Goal: Task Accomplishment & Management: Manage account settings

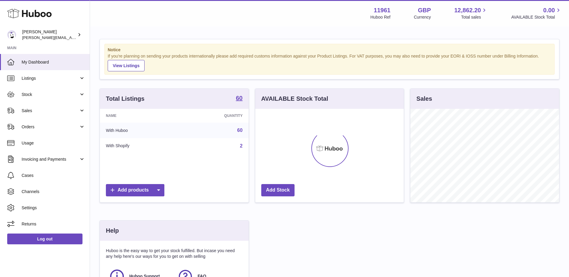
scroll to position [94, 148]
click at [58, 105] on link "Sales" at bounding box center [45, 111] width 90 height 16
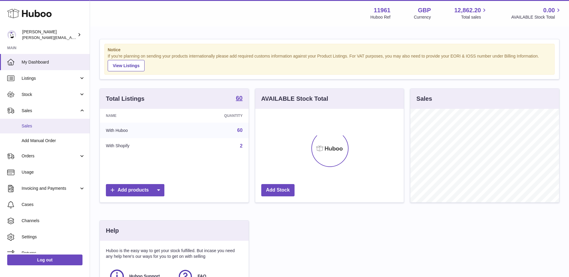
click at [31, 127] on span "Sales" at bounding box center [54, 126] width 64 height 6
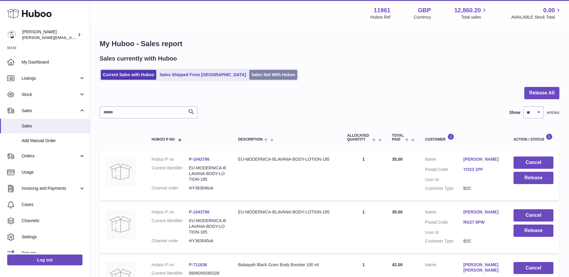
click at [249, 70] on link "Sales Not With Huboo" at bounding box center [273, 75] width 48 height 10
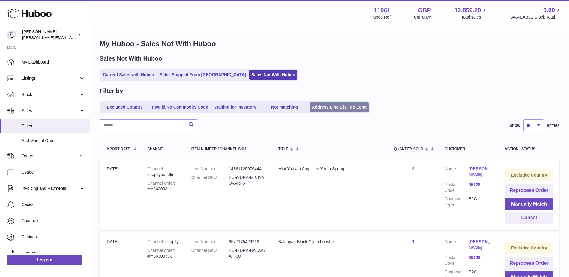
click at [357, 110] on link "Address Line 1 is Too Long" at bounding box center [339, 107] width 59 height 10
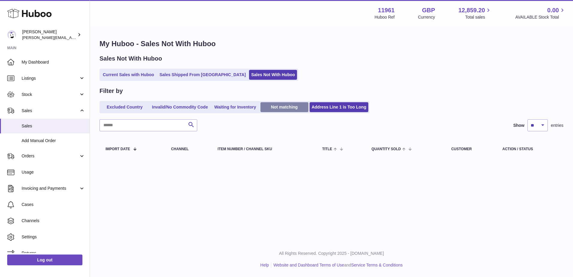
click at [285, 103] on link "Not matching" at bounding box center [285, 107] width 48 height 10
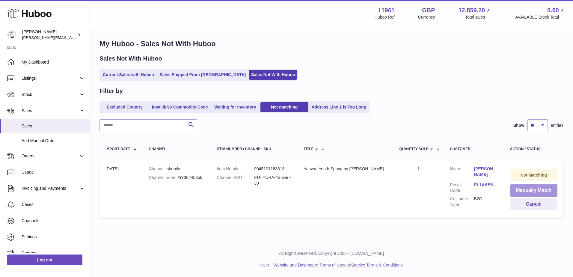
click at [541, 189] on button "Manually Match" at bounding box center [534, 190] width 48 height 12
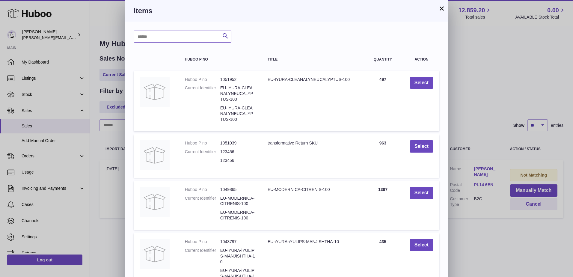
click at [196, 40] on input "text" at bounding box center [183, 37] width 98 height 12
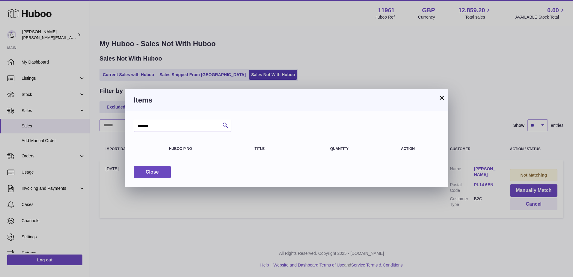
type input "*******"
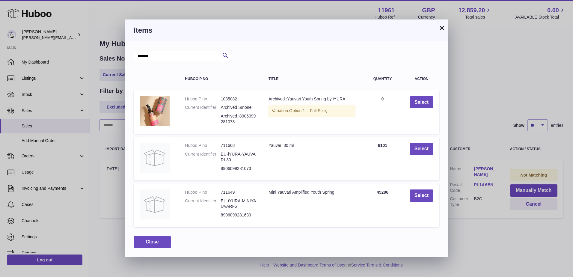
click at [427, 155] on td "Select" at bounding box center [422, 159] width 36 height 44
click at [424, 149] on button "Select" at bounding box center [422, 149] width 24 height 12
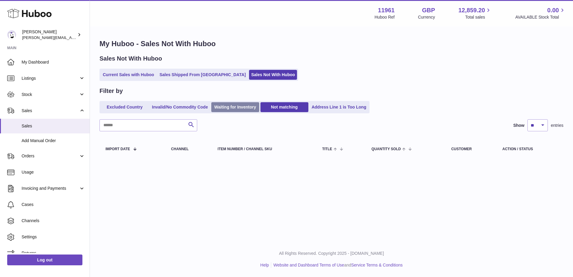
click at [234, 107] on link "Waiting for Inventory" at bounding box center [235, 107] width 48 height 10
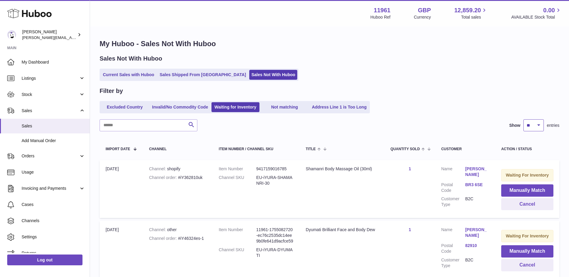
click at [538, 125] on select "** ** ** ***" at bounding box center [533, 125] width 20 height 12
select select "***"
click at [523, 119] on select "** ** ** ***" at bounding box center [533, 125] width 20 height 12
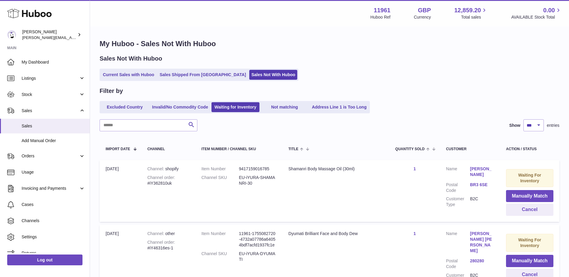
click at [175, 100] on div "Filter by Excluded Country Invalid/No Commodity Code Waiting for Inventory Not …" at bounding box center [330, 100] width 460 height 26
click at [174, 106] on link "Invalid/No Commodity Code" at bounding box center [180, 107] width 60 height 10
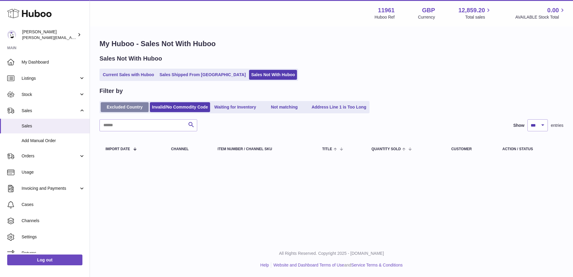
click at [113, 108] on link "Excluded Country" at bounding box center [125, 107] width 48 height 10
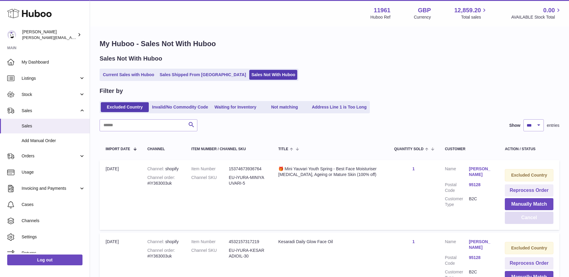
click at [539, 222] on button "Cancel" at bounding box center [529, 218] width 49 height 12
click at [525, 218] on button "Cancel" at bounding box center [529, 218] width 49 height 12
click at [537, 219] on button "Cancel" at bounding box center [529, 218] width 49 height 12
click at [535, 220] on button "Cancel" at bounding box center [529, 218] width 49 height 12
click at [527, 217] on button "Cancel" at bounding box center [529, 218] width 49 height 12
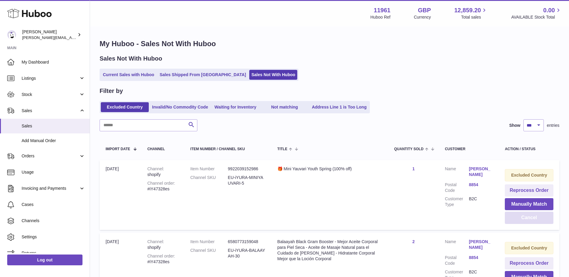
click at [541, 218] on button "Cancel" at bounding box center [529, 218] width 49 height 12
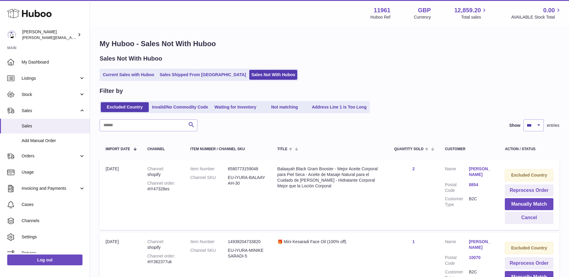
click at [540, 218] on div "Menu Huboo 11961 Huboo Ref GBP Currency 12,859.20 Total sales 0.00 AVAILABLE St…" at bounding box center [329, 195] width 479 height 391
click at [540, 218] on button "Cancel" at bounding box center [529, 218] width 49 height 12
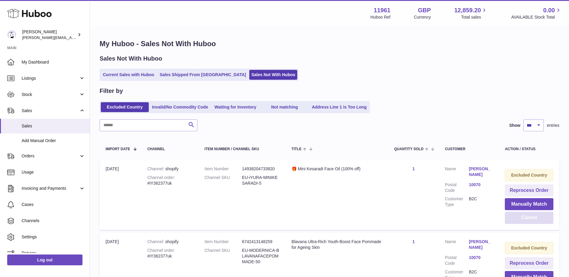
click at [532, 221] on button "Cancel" at bounding box center [529, 218] width 49 height 12
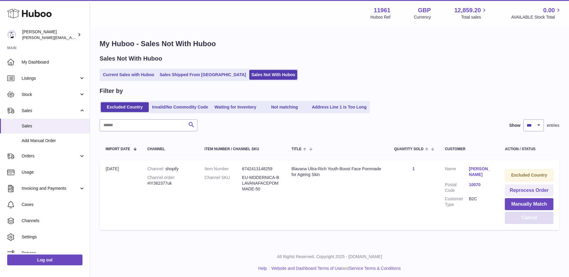
click at [528, 219] on button "Cancel" at bounding box center [529, 218] width 49 height 12
